Goal: Task Accomplishment & Management: Manage account settings

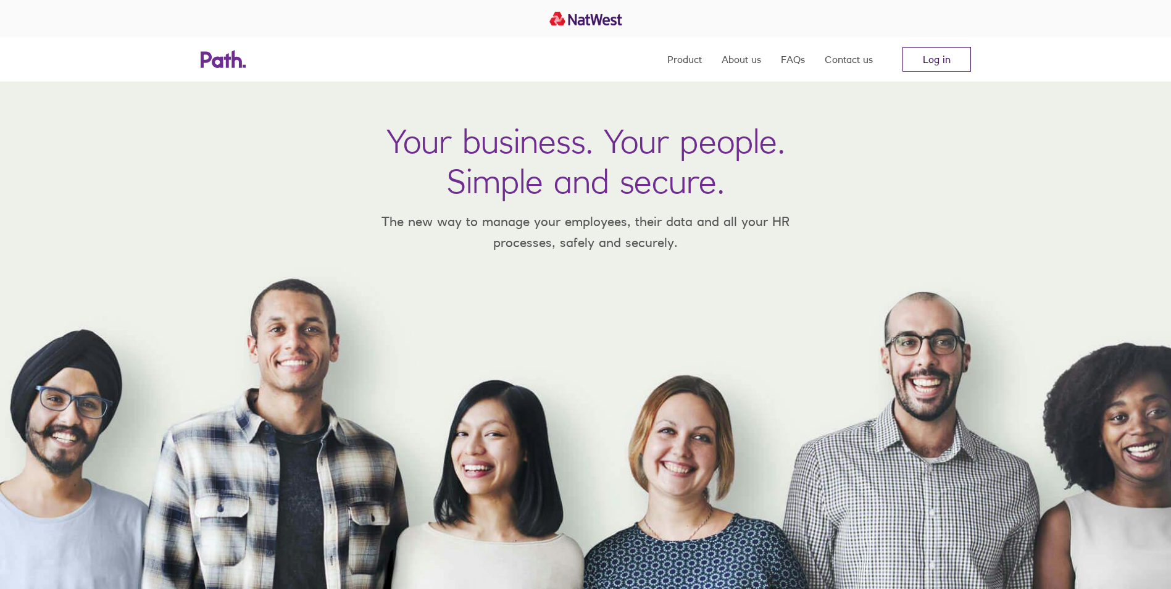
click at [938, 64] on link "Log in" at bounding box center [937, 59] width 69 height 25
